Goal: Information Seeking & Learning: Learn about a topic

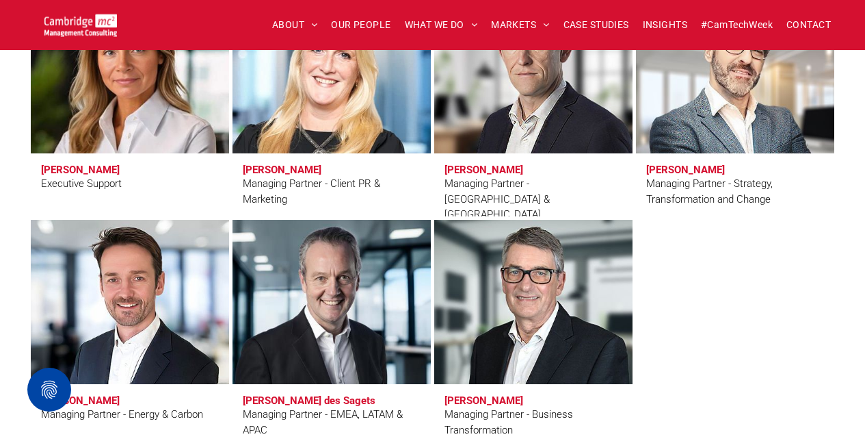
scroll to position [1404, 0]
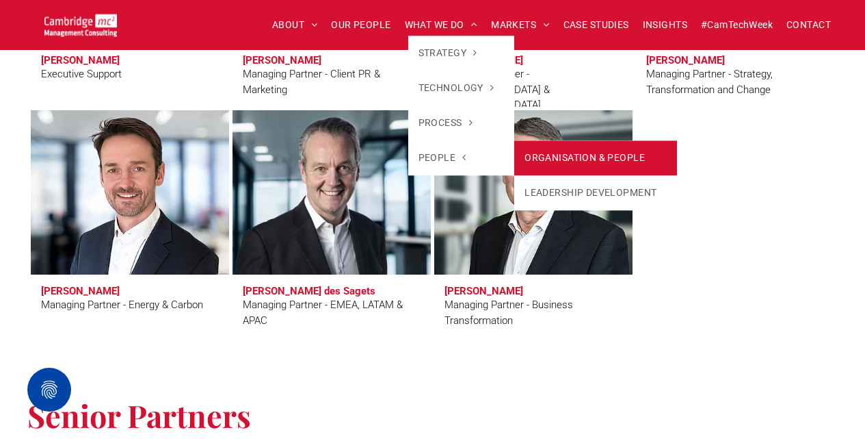
click at [575, 164] on link "ORGANISATION & PEOPLE" at bounding box center [595, 157] width 163 height 35
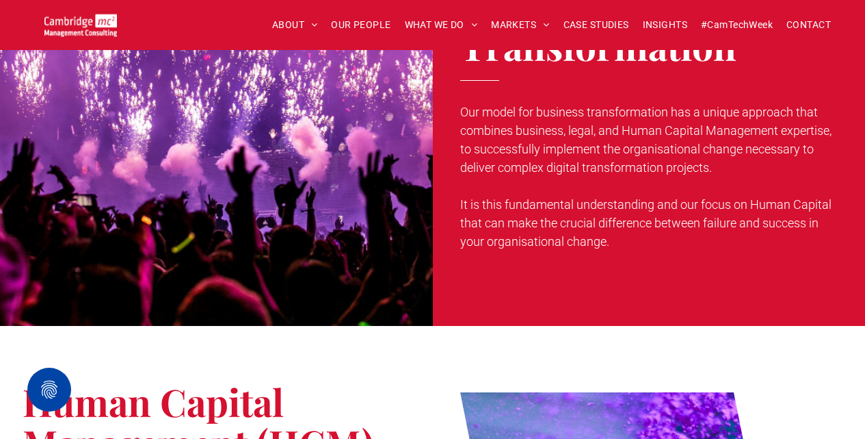
scroll to position [709, 0]
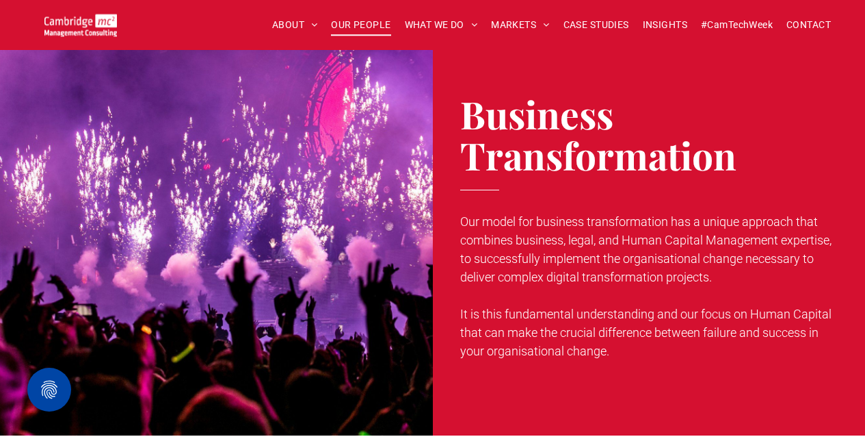
click at [361, 26] on span "OUR PEOPLE" at bounding box center [361, 24] width 60 height 21
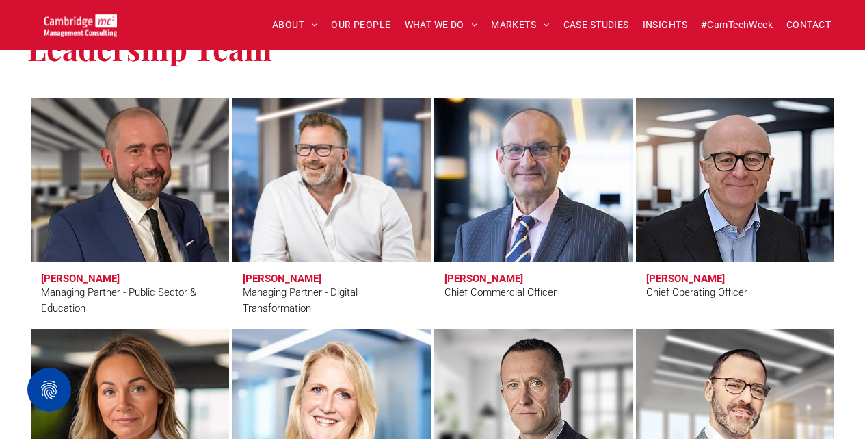
scroll to position [1061, 0]
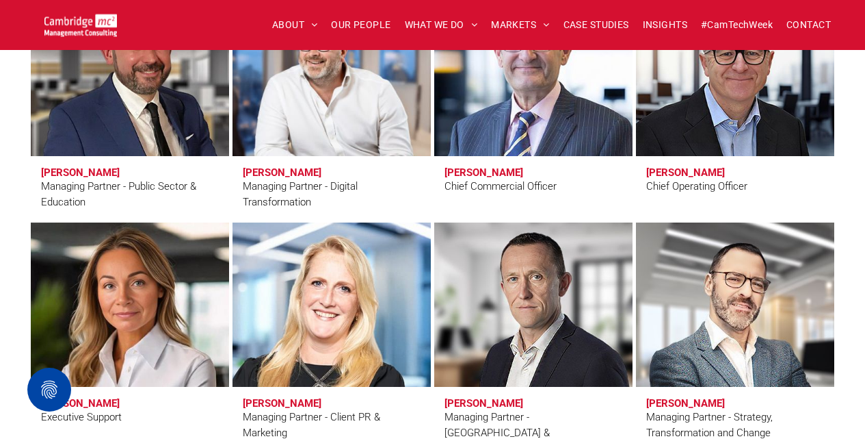
click at [572, 116] on link at bounding box center [533, 74] width 210 height 174
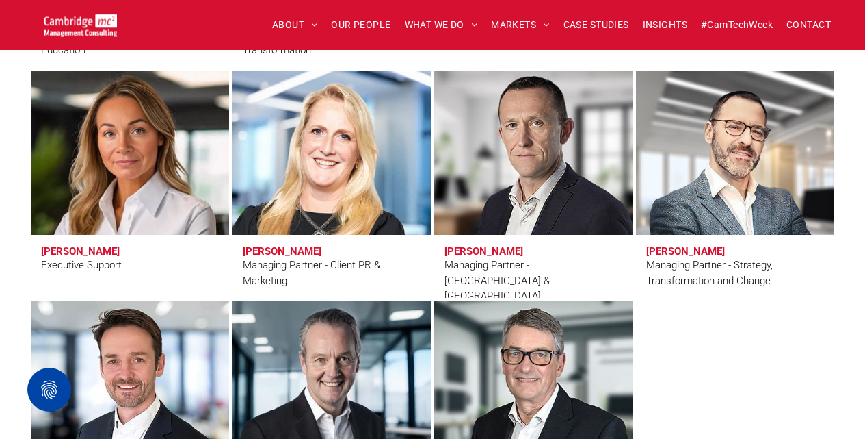
scroll to position [1236, 0]
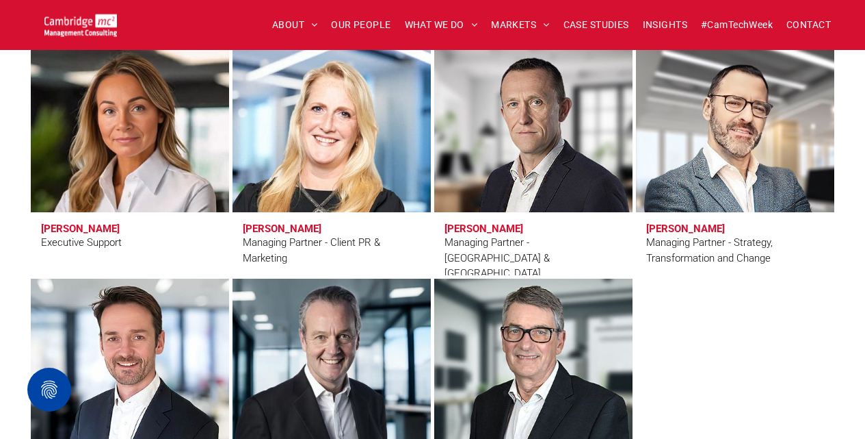
click at [743, 127] on link at bounding box center [735, 130] width 210 height 174
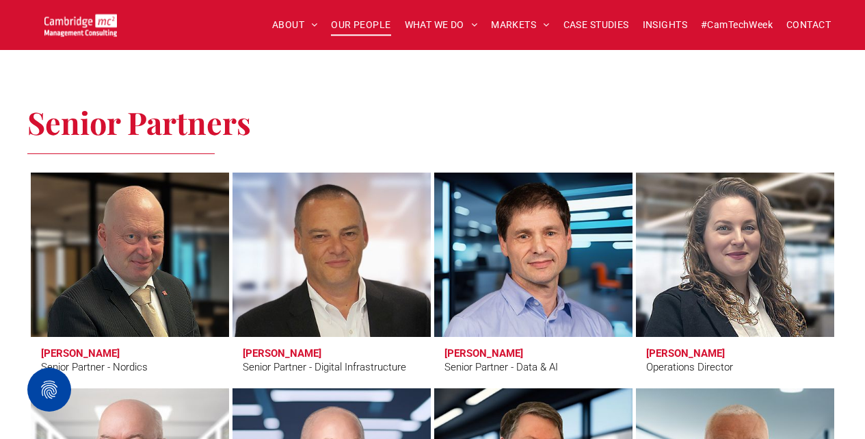
scroll to position [1985, 0]
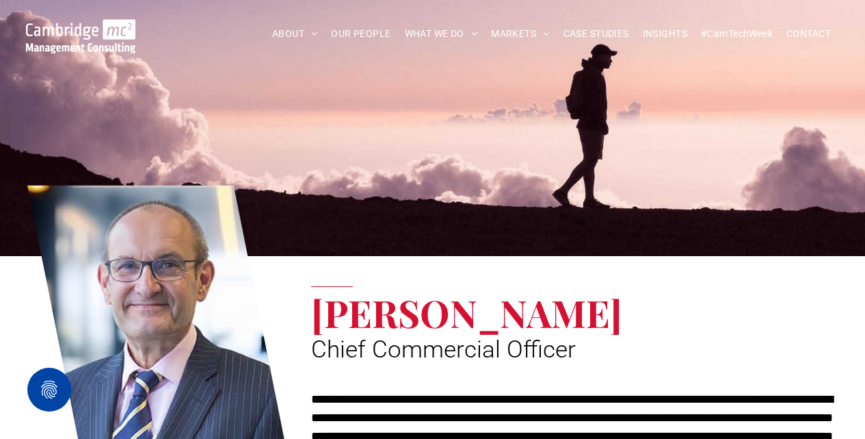
scroll to position [3, 0]
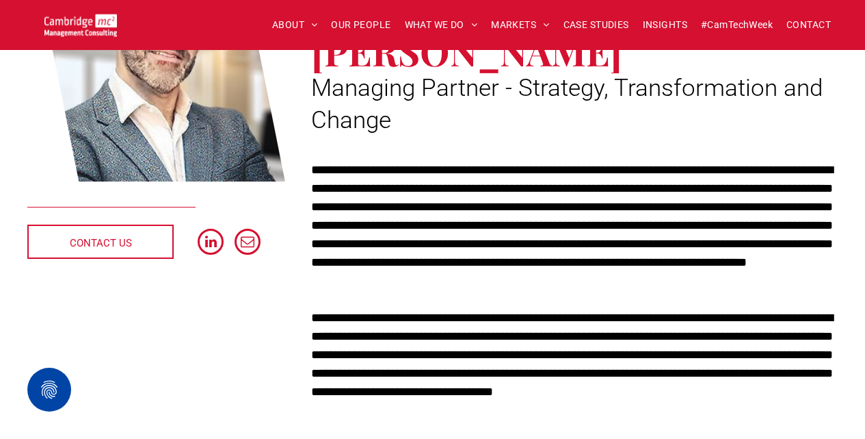
scroll to position [283, 0]
